Goal: Task Accomplishment & Management: Use online tool/utility

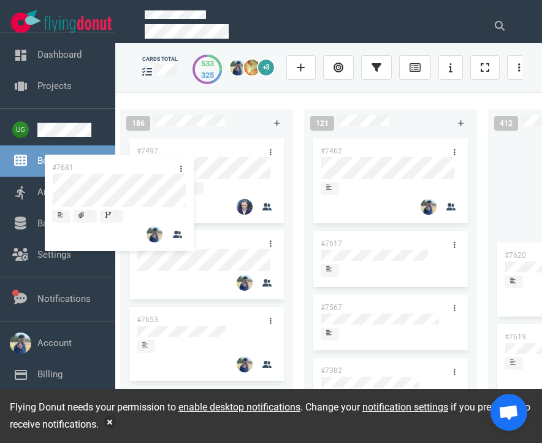
scroll to position [0, 658]
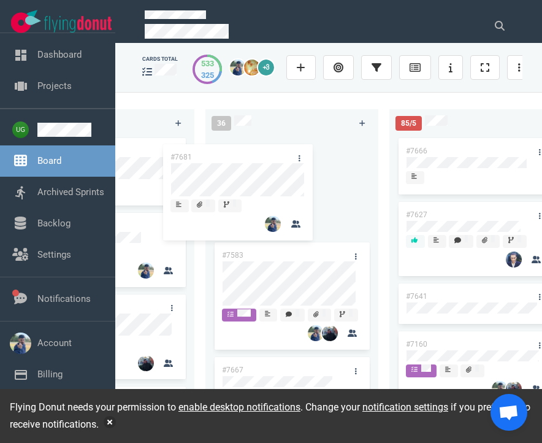
click at [271, 167] on div "223 #7646 #7563 #1948 #1674 #1617 #1660 #362 #4673 51 #7633 #7625 #7602 #7598 #…" at bounding box center [328, 267] width 427 height 350
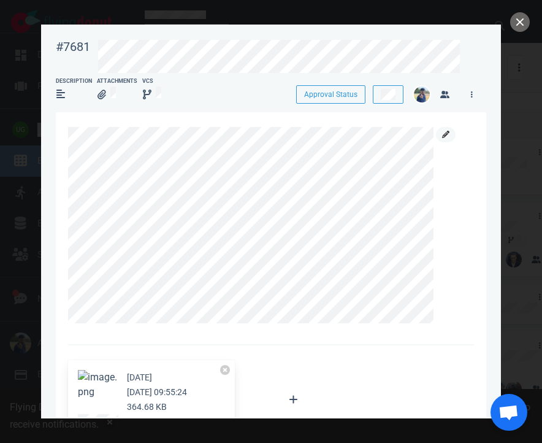
click at [452, 133] on link at bounding box center [446, 134] width 20 height 15
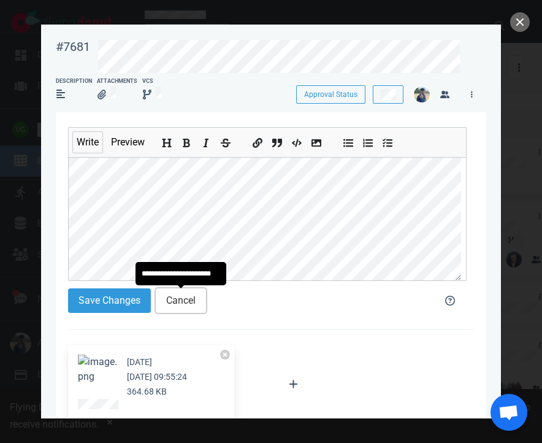
click at [182, 307] on button "Cancel" at bounding box center [181, 300] width 50 height 25
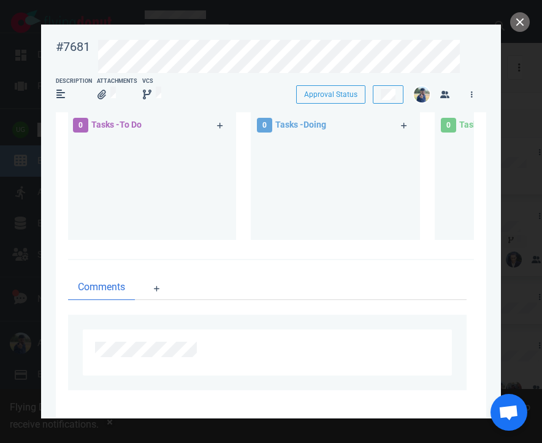
scroll to position [296, 0]
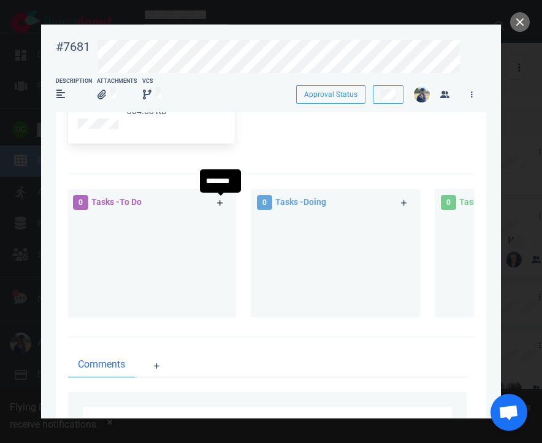
click at [226, 202] on link at bounding box center [220, 202] width 20 height 15
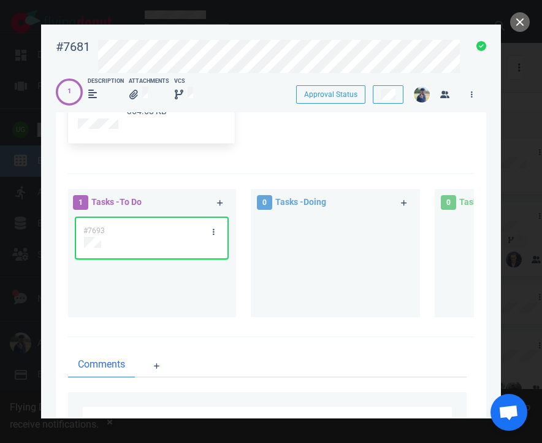
click at [152, 234] on div "#7693" at bounding box center [140, 231] width 128 height 26
click at [142, 249] on div at bounding box center [151, 243] width 136 height 15
click at [124, 239] on div at bounding box center [151, 242] width 135 height 11
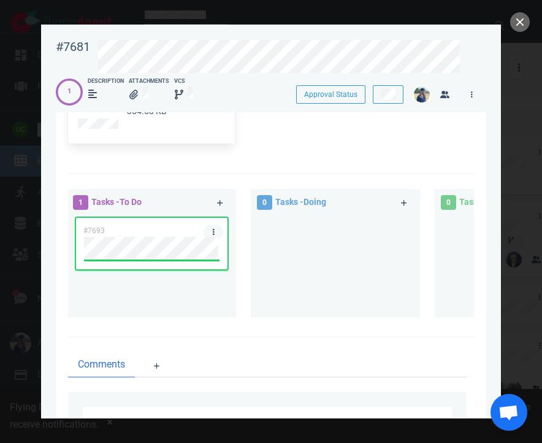
click at [210, 234] on link at bounding box center [214, 232] width 20 height 15
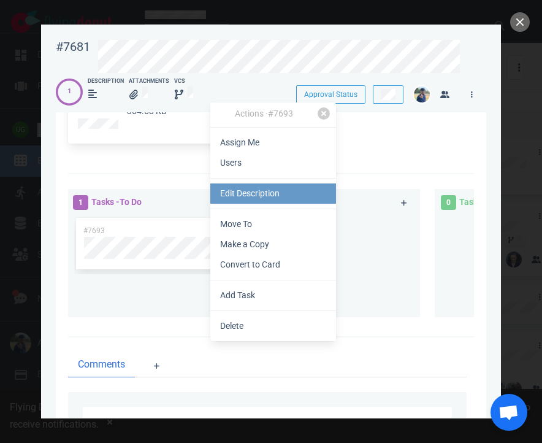
click at [257, 193] on link "Edit Description" at bounding box center [273, 193] width 126 height 20
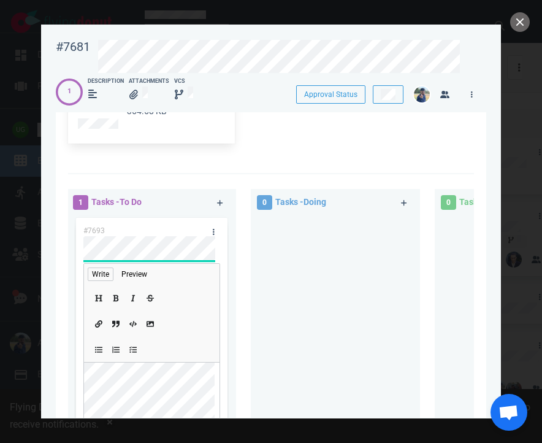
click at [264, 330] on div at bounding box center [335, 335] width 155 height 241
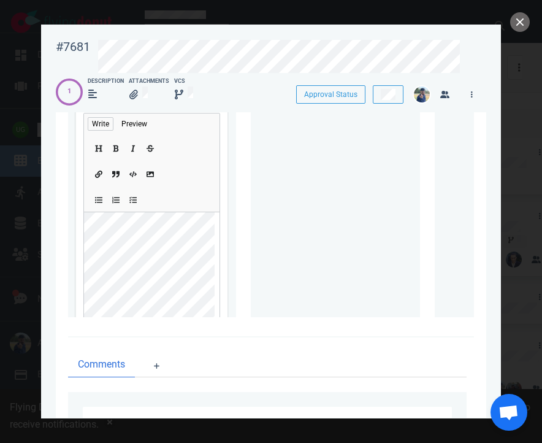
scroll to position [90, 0]
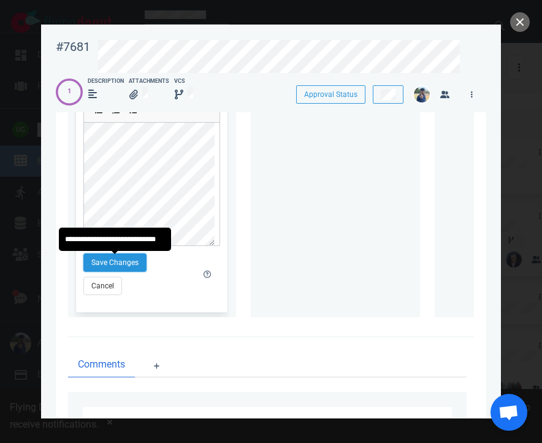
click at [109, 268] on button "Save Changes" at bounding box center [114, 262] width 63 height 18
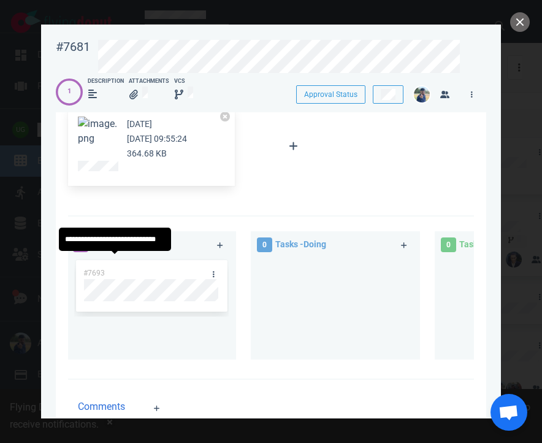
scroll to position [295, 0]
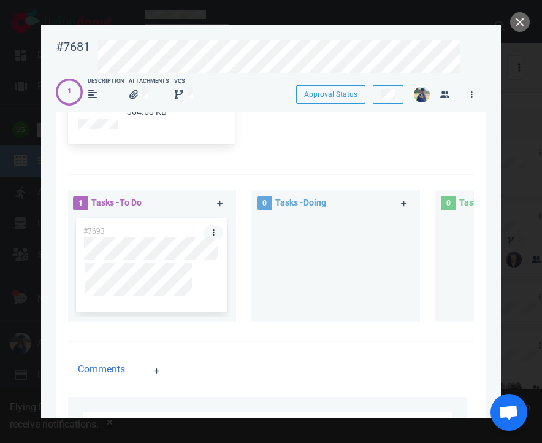
click at [212, 226] on link at bounding box center [214, 232] width 20 height 15
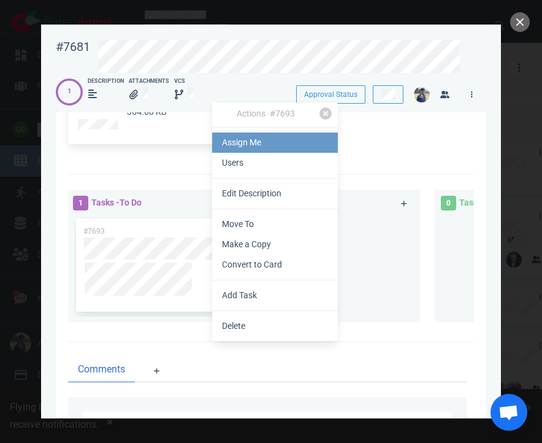
click at [238, 144] on link "Assign Me" at bounding box center [275, 143] width 126 height 20
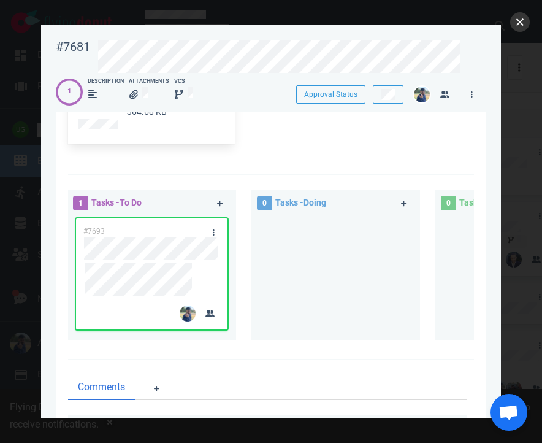
click at [519, 25] on button "close" at bounding box center [521, 22] width 20 height 20
